Goal: Task Accomplishment & Management: Complete application form

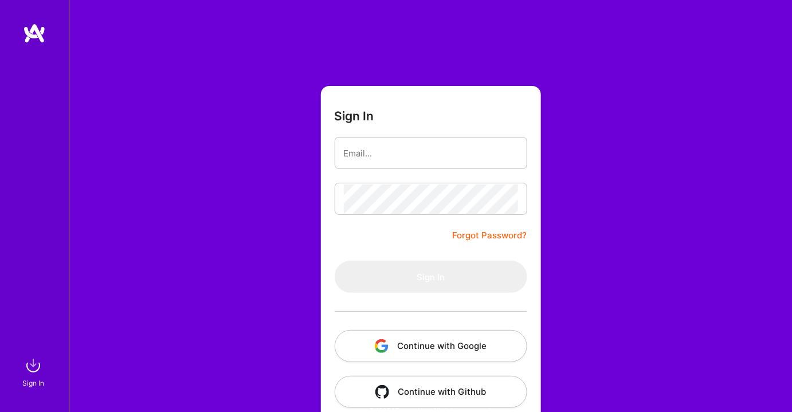
click at [473, 347] on button "Continue with Google" at bounding box center [431, 346] width 193 height 32
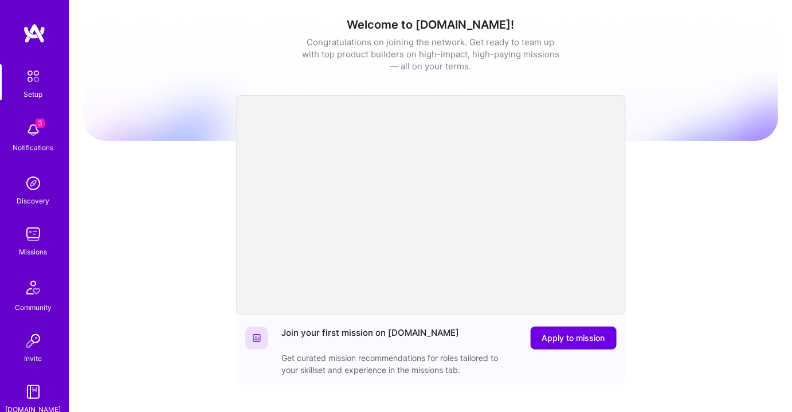
click at [30, 240] on img at bounding box center [33, 234] width 23 height 23
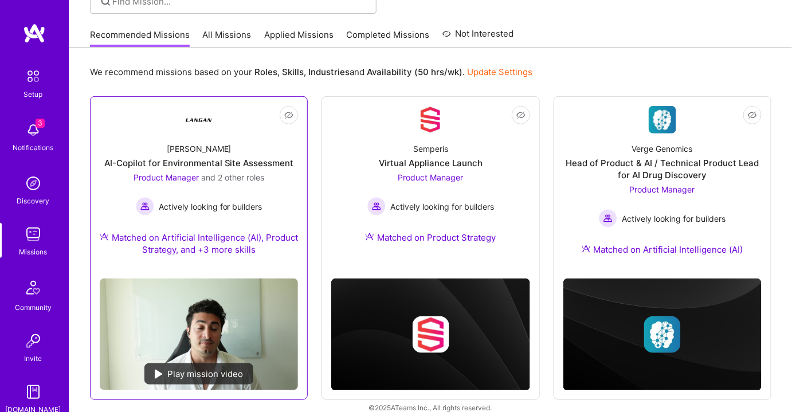
scroll to position [104, 0]
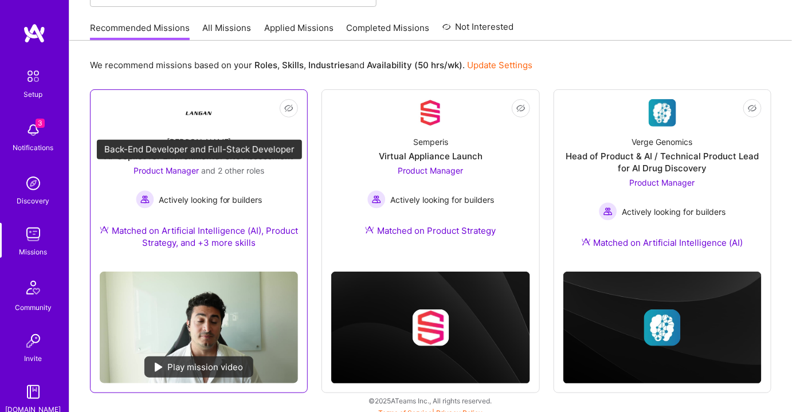
click at [184, 169] on span "Product Manager" at bounding box center [166, 171] width 65 height 10
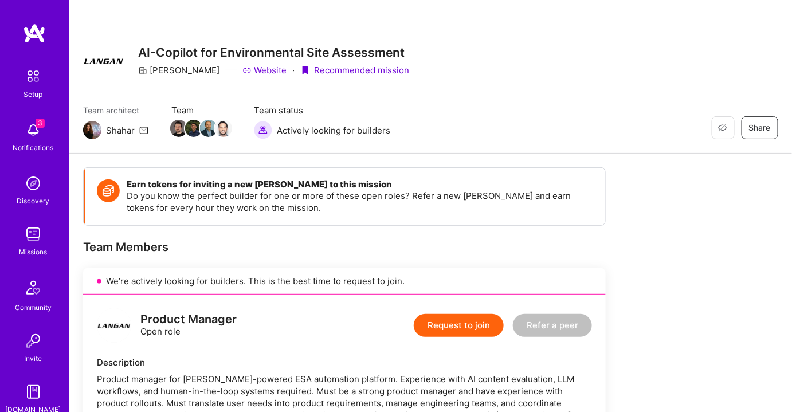
click at [185, 110] on span "Team" at bounding box center [201, 110] width 60 height 12
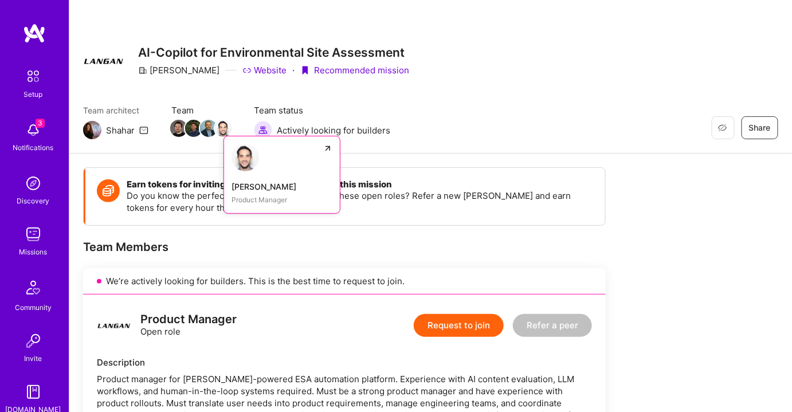
click at [252, 185] on div "[PERSON_NAME]" at bounding box center [282, 187] width 101 height 12
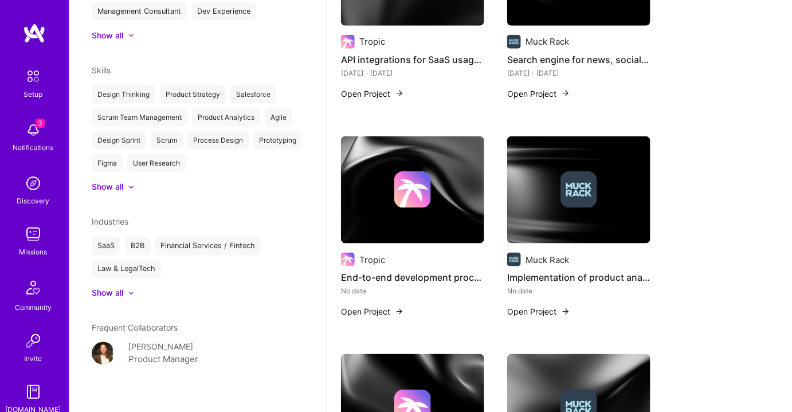
scroll to position [417, 0]
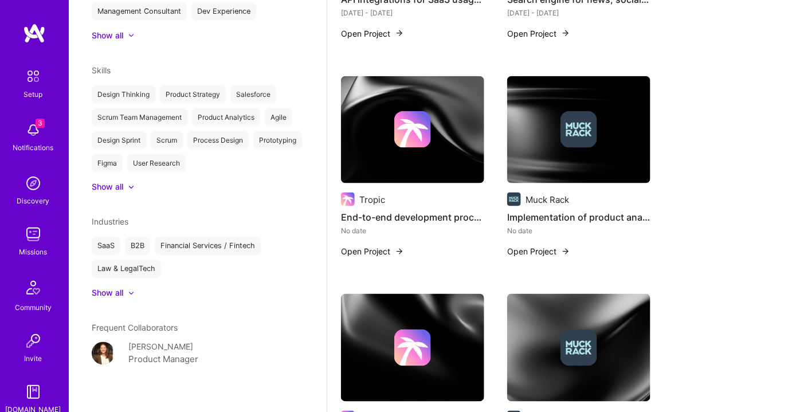
click at [38, 140] on img at bounding box center [33, 130] width 23 height 23
click at [33, 134] on div "Setup 3 Notifications Discovery Missions Community Invite [DOMAIN_NAME]" at bounding box center [34, 239] width 69 height 351
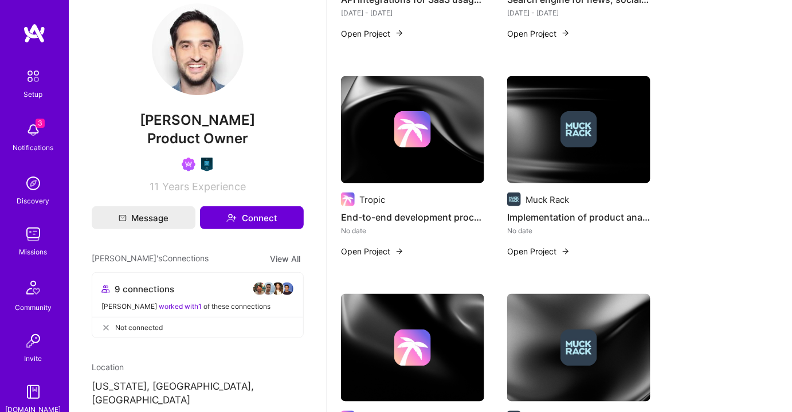
scroll to position [0, 0]
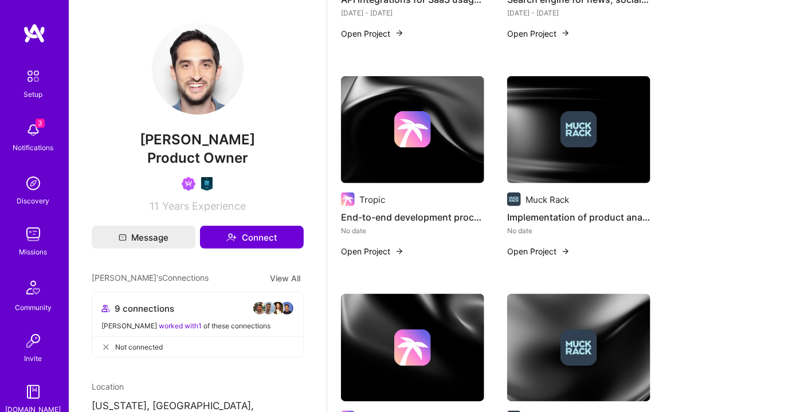
click at [35, 234] on img at bounding box center [33, 234] width 23 height 23
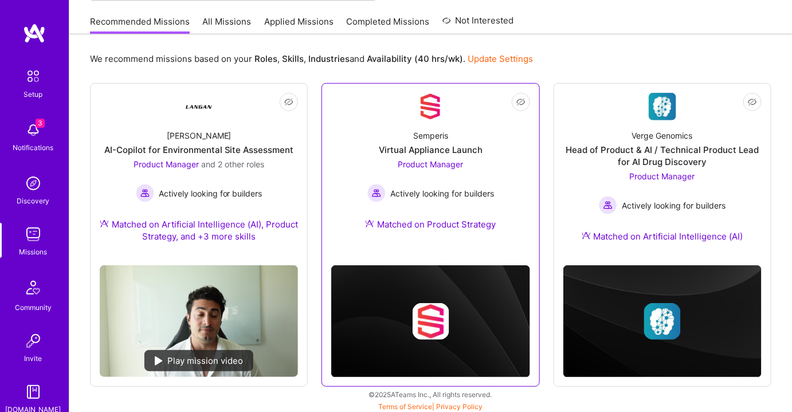
scroll to position [111, 0]
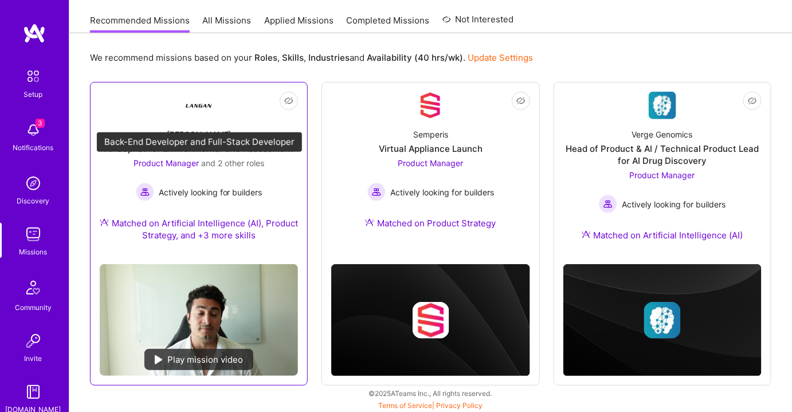
click at [168, 164] on span "Product Manager" at bounding box center [166, 163] width 65 height 10
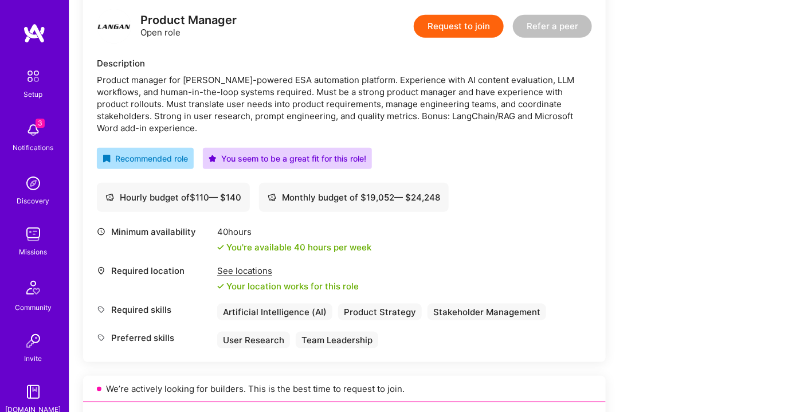
scroll to position [312, 0]
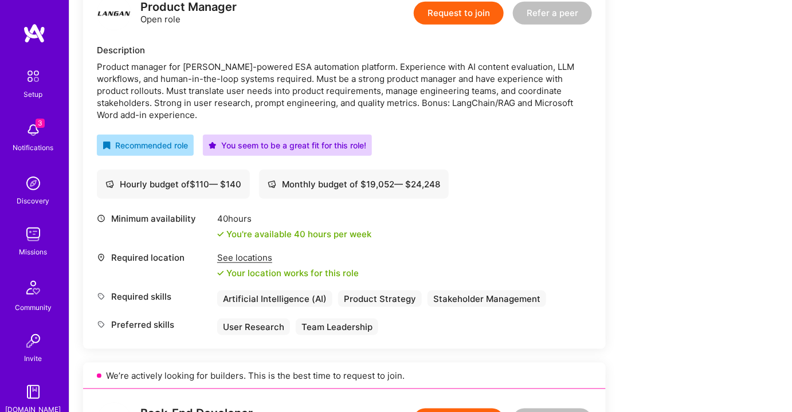
click at [236, 261] on div "See locations" at bounding box center [288, 258] width 142 height 12
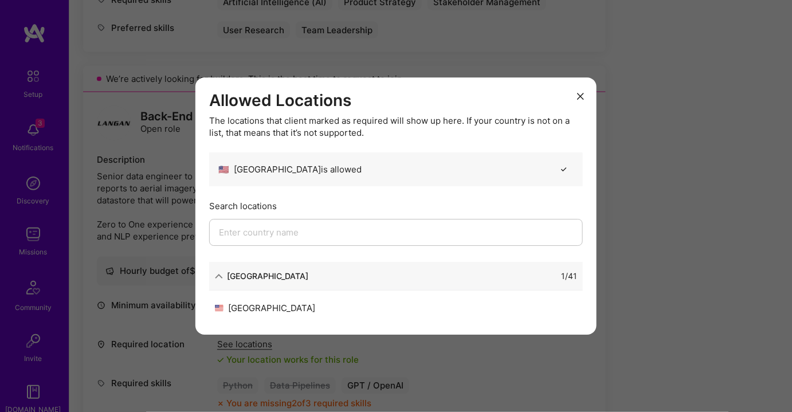
scroll to position [625, 0]
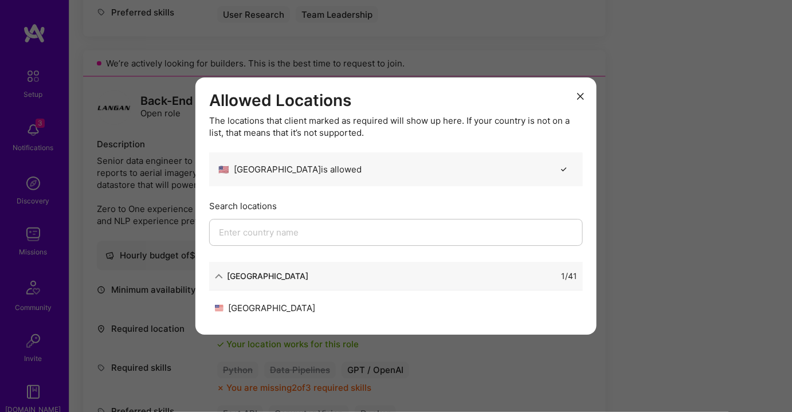
click at [576, 95] on button "modal" at bounding box center [581, 96] width 14 height 19
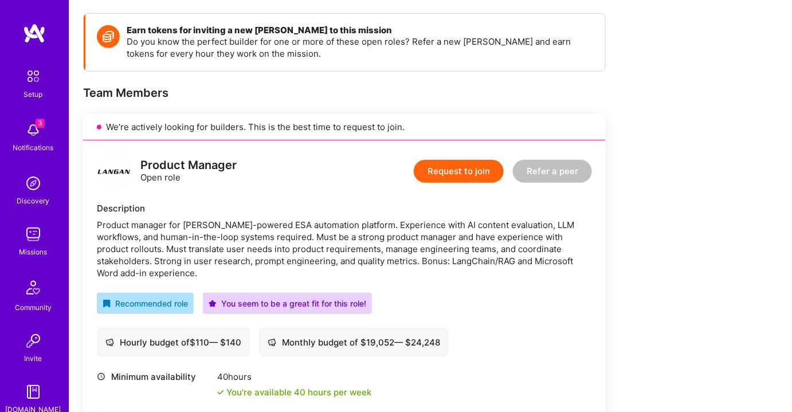
scroll to position [156, 0]
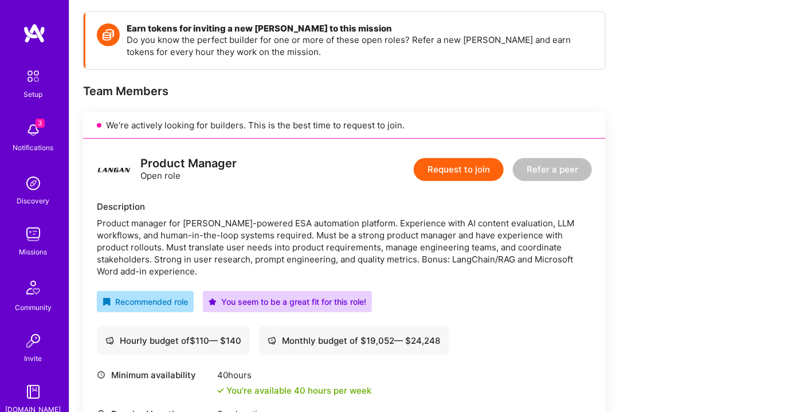
click at [446, 169] on button "Request to join" at bounding box center [459, 169] width 90 height 23
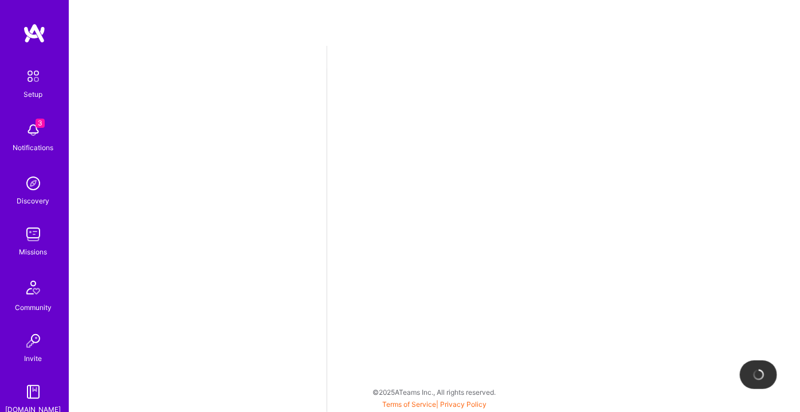
select select "US"
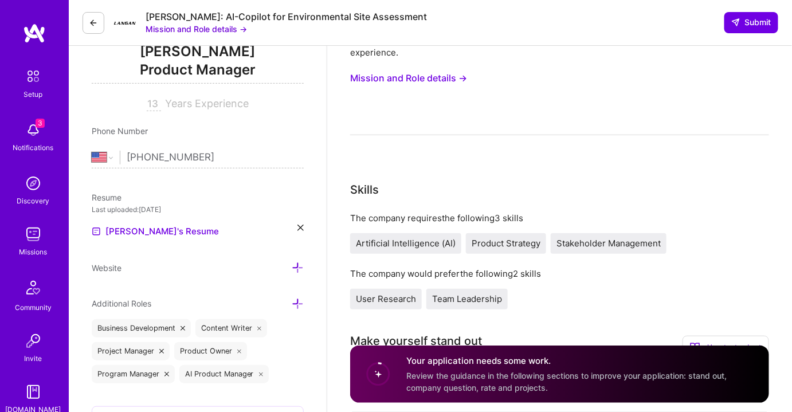
scroll to position [104, 0]
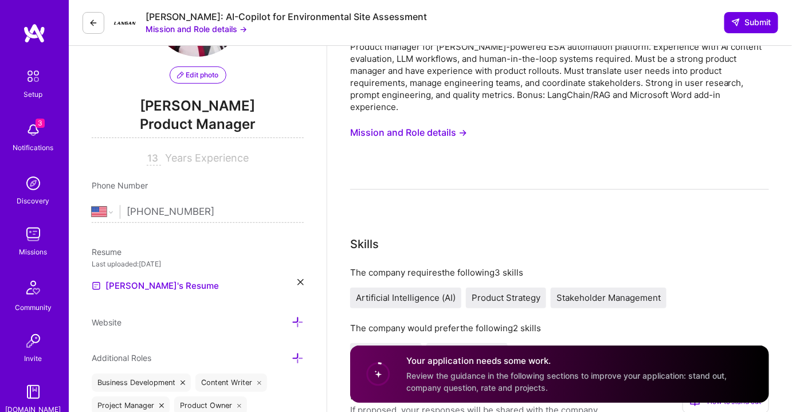
click at [157, 157] on input "13" at bounding box center [154, 159] width 14 height 14
type input "14"
click at [545, 135] on div "Product manager for [PERSON_NAME]-powered ESA automation platform. Experience w…" at bounding box center [559, 115] width 419 height 149
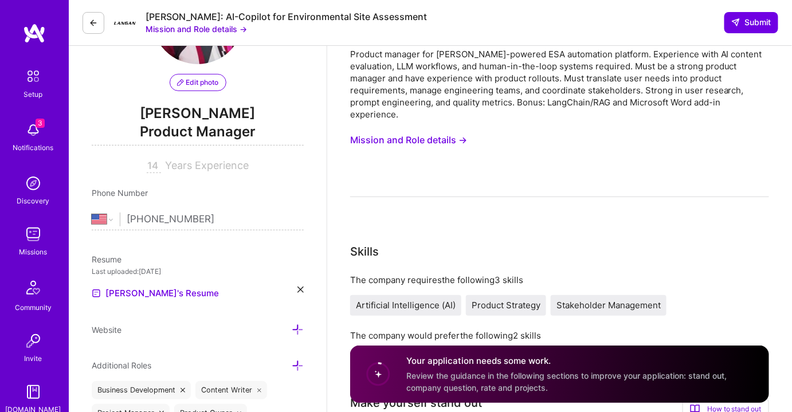
scroll to position [0, 0]
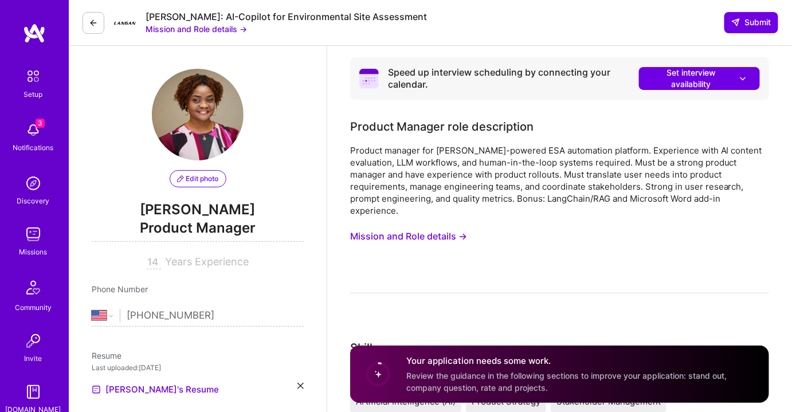
click at [410, 238] on button "Mission and Role details →" at bounding box center [408, 236] width 117 height 21
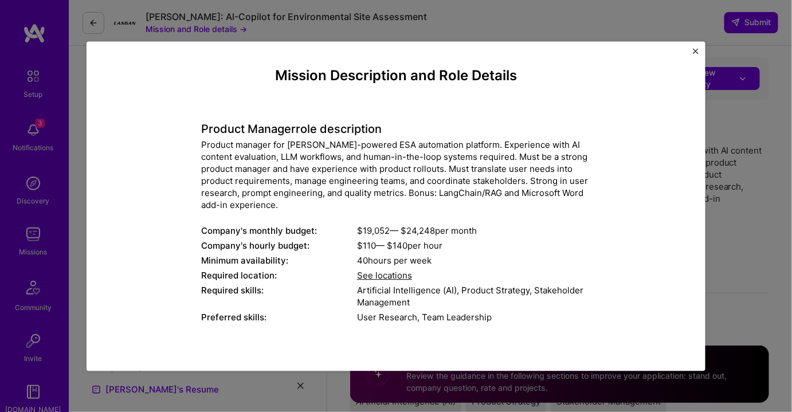
click at [381, 277] on span "See locations" at bounding box center [384, 275] width 55 height 11
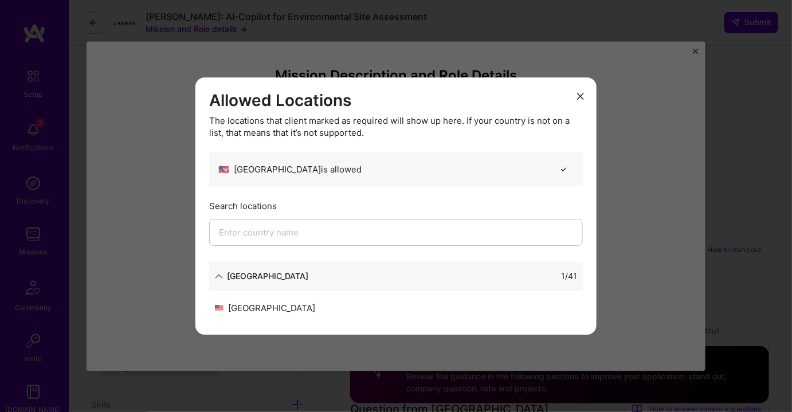
scroll to position [260, 0]
click at [585, 93] on button "modal" at bounding box center [581, 96] width 14 height 19
